Goal: Task Accomplishment & Management: Use online tool/utility

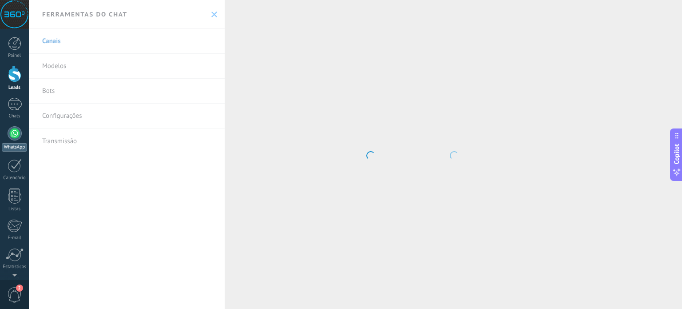
click at [10, 135] on div at bounding box center [15, 133] width 14 height 14
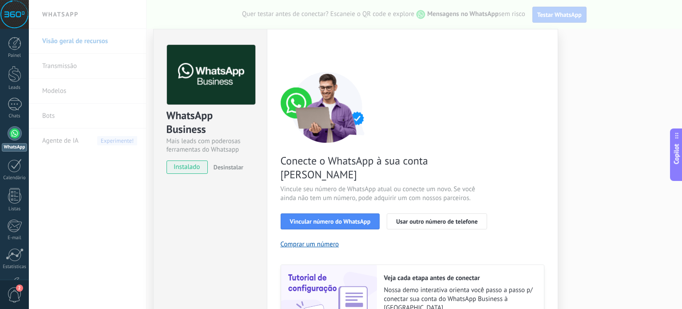
click at [625, 73] on div "WhatsApp Business Mais leads com poderosas ferramentas do Whatsapp instalado De…" at bounding box center [355, 154] width 653 height 309
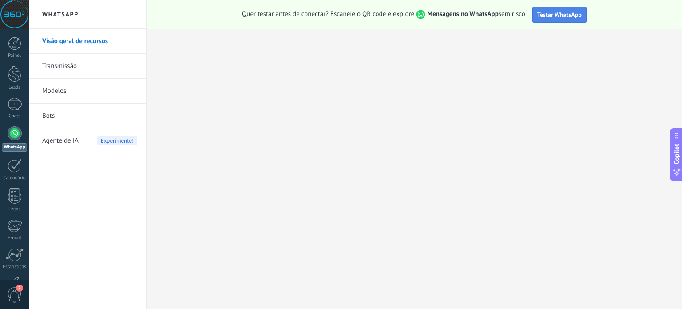
click at [562, 14] on span "Testar WhatsApp" at bounding box center [559, 15] width 44 height 8
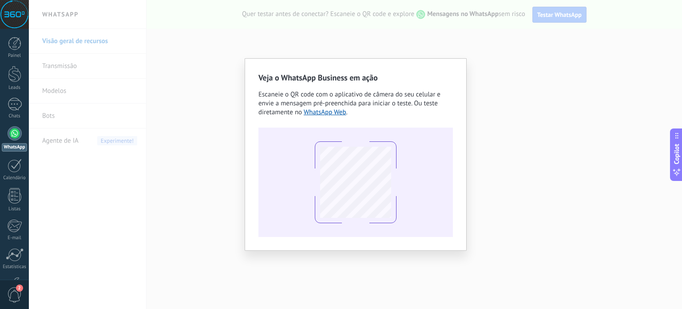
click at [499, 62] on div "Veja o WhatsApp Business em ação Escaneie o QR code com o aplicativo de câmera …" at bounding box center [355, 154] width 653 height 309
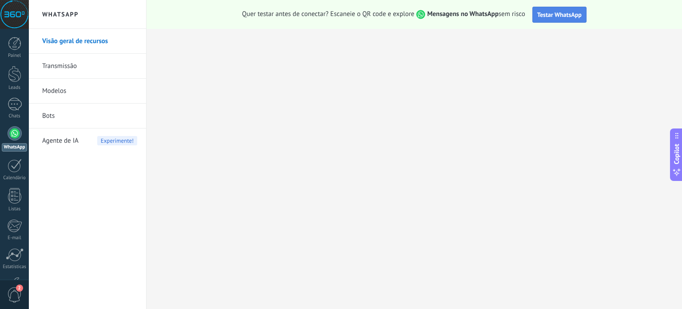
click at [562, 7] on button "Testar WhatsApp" at bounding box center [559, 15] width 54 height 16
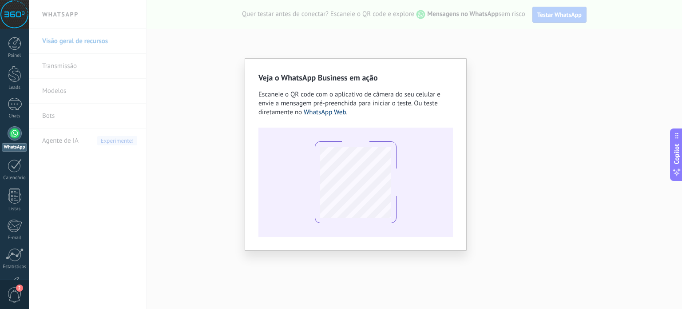
click at [325, 111] on link "WhatsApp Web" at bounding box center [325, 112] width 43 height 8
click at [390, 54] on div "Veja o WhatsApp Business em ação Escaneie o QR code com o aplicativo de câmera …" at bounding box center [355, 154] width 653 height 309
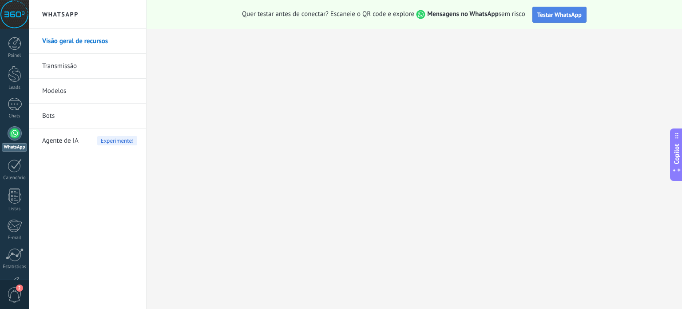
click at [548, 9] on button "Testar WhatsApp" at bounding box center [559, 15] width 54 height 16
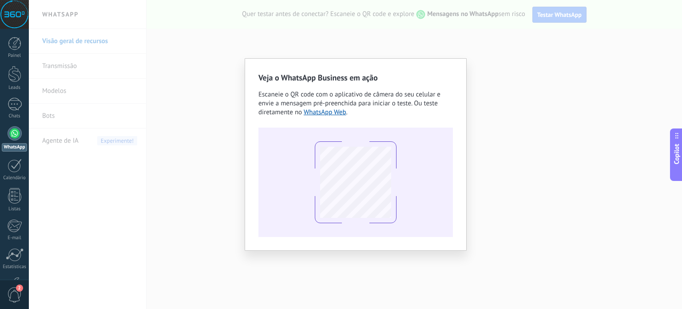
click at [424, 64] on div "Veja o WhatsApp Business em ação Escaneie o QR code com o aplicativo de câmera …" at bounding box center [356, 154] width 222 height 192
click at [438, 44] on div "Veja o WhatsApp Business em ação Escaneie o QR code com o aplicativo de câmera …" at bounding box center [355, 154] width 653 height 309
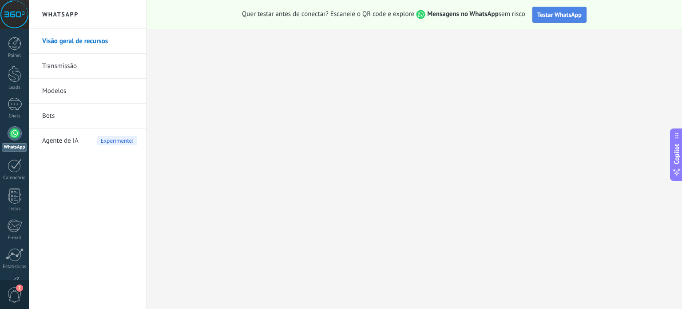
click at [567, 12] on span "Testar WhatsApp" at bounding box center [559, 15] width 44 height 8
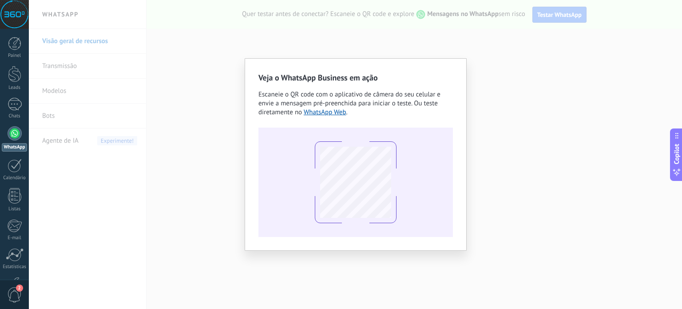
click at [482, 104] on div "Veja o WhatsApp Business em ação Escaneie o QR code com o aplicativo de câmera …" at bounding box center [355, 154] width 653 height 309
